Goal: Transaction & Acquisition: Subscribe to service/newsletter

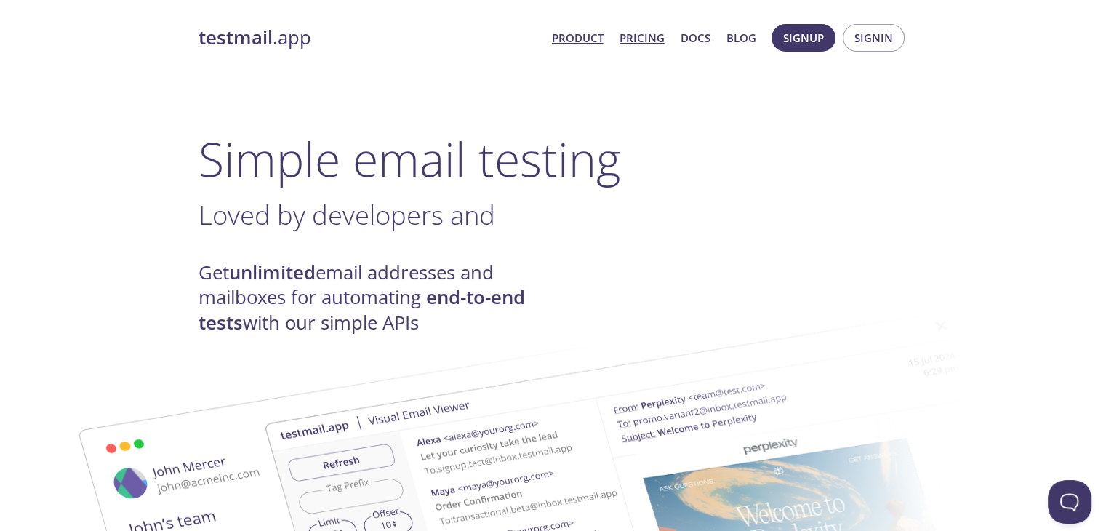
click at [634, 41] on link "Pricing" at bounding box center [641, 37] width 45 height 19
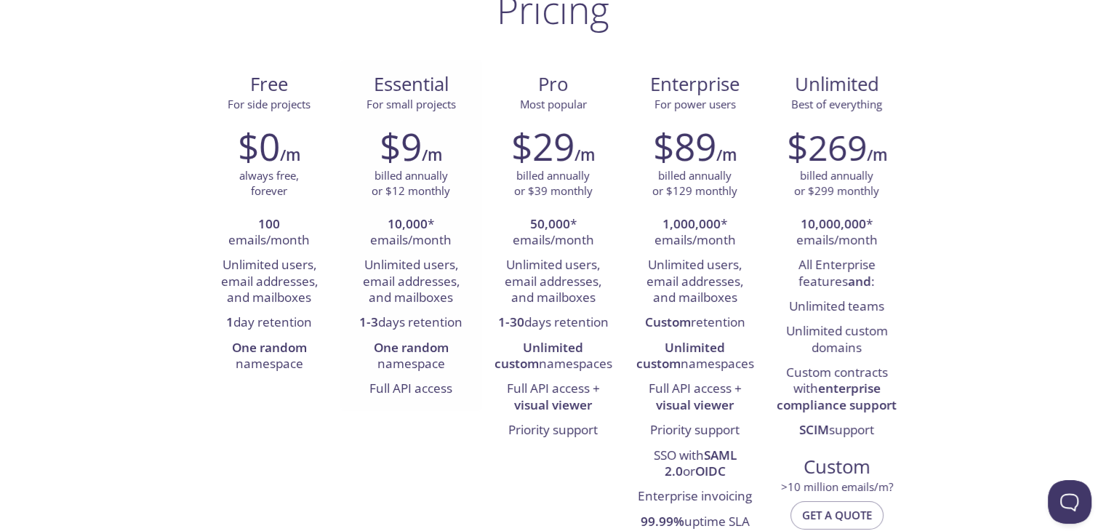
scroll to position [218, 0]
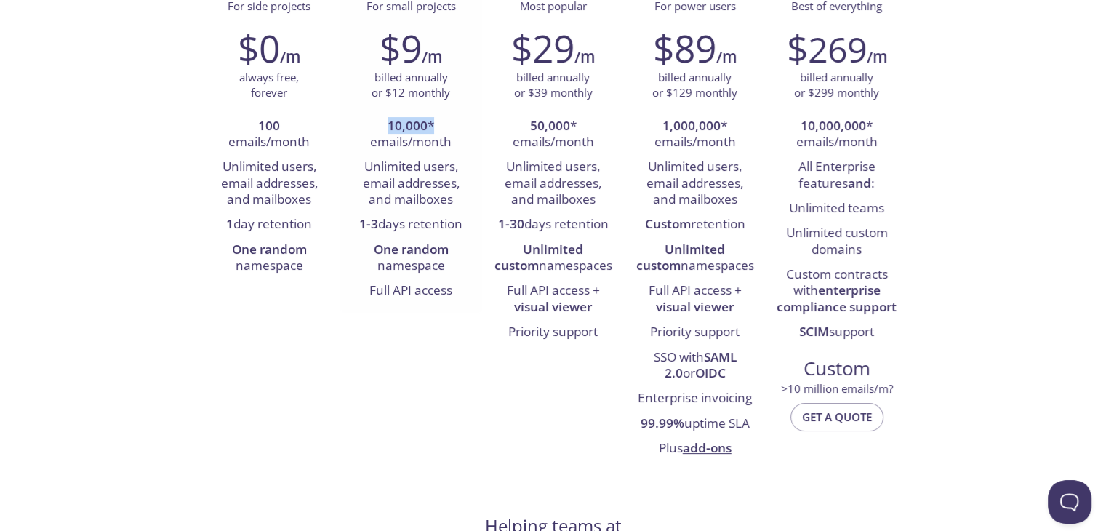
drag, startPoint x: 391, startPoint y: 120, endPoint x: 444, endPoint y: 124, distance: 52.5
click at [444, 124] on li "10,000 * emails/month" at bounding box center [411, 134] width 120 height 41
click at [391, 167] on li "Unlimited users, email addresses, and mailboxes" at bounding box center [411, 183] width 120 height 57
drag, startPoint x: 361, startPoint y: 174, endPoint x: 422, endPoint y: 181, distance: 61.4
click at [422, 179] on li "Unlimited users, email addresses, and mailboxes" at bounding box center [411, 183] width 120 height 57
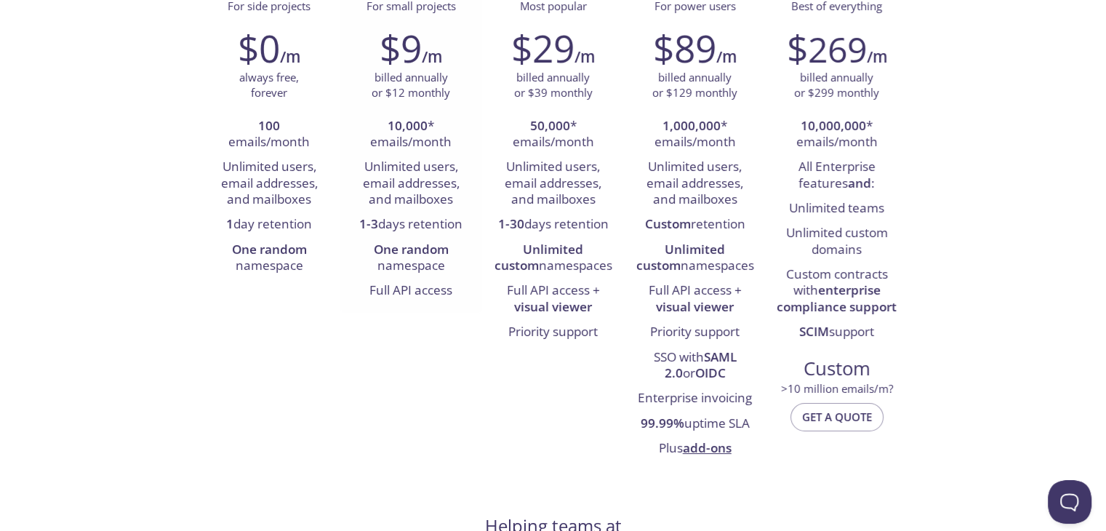
click at [408, 209] on li "Unlimited users, email addresses, and mailboxes" at bounding box center [411, 183] width 120 height 57
drag, startPoint x: 350, startPoint y: 225, endPoint x: 427, endPoint y: 254, distance: 82.1
click at [446, 241] on div "$9 /m billed annually or $12 monthly 10,000 * emails/month Unlimited users, ema…" at bounding box center [411, 165] width 142 height 296
click at [425, 254] on strong "One random" at bounding box center [411, 249] width 75 height 17
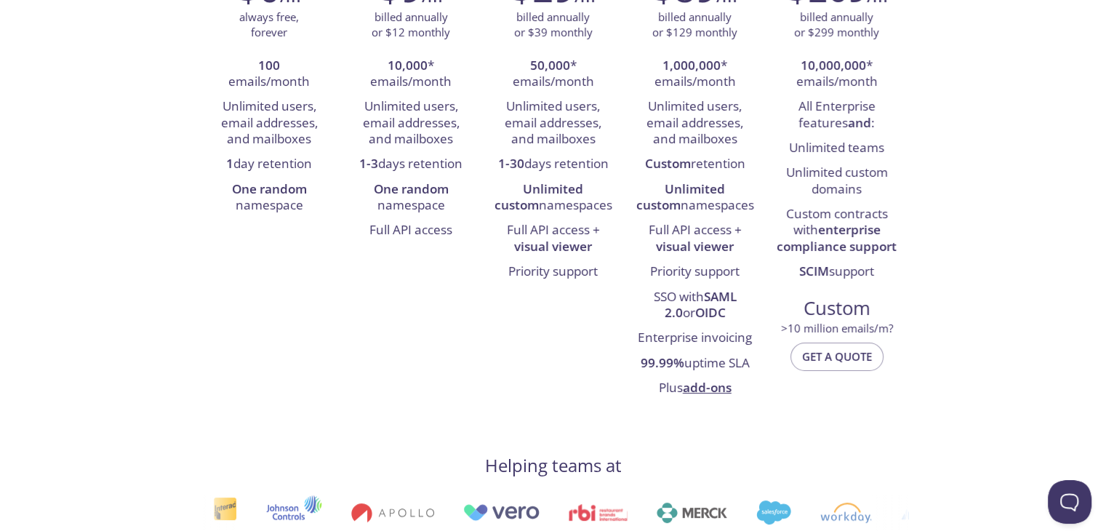
scroll to position [364, 0]
